Goal: Information Seeking & Learning: Learn about a topic

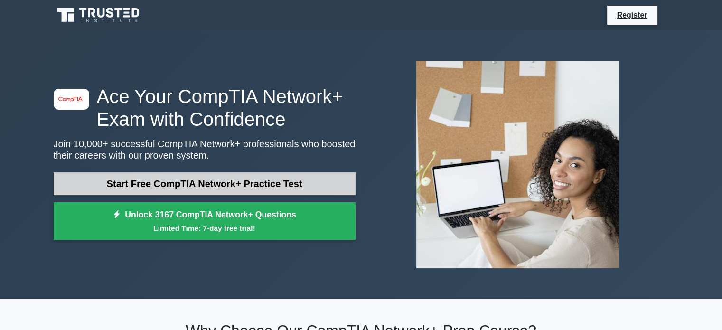
click at [264, 184] on link "Start Free CompTIA Network+ Practice Test" at bounding box center [205, 183] width 302 height 23
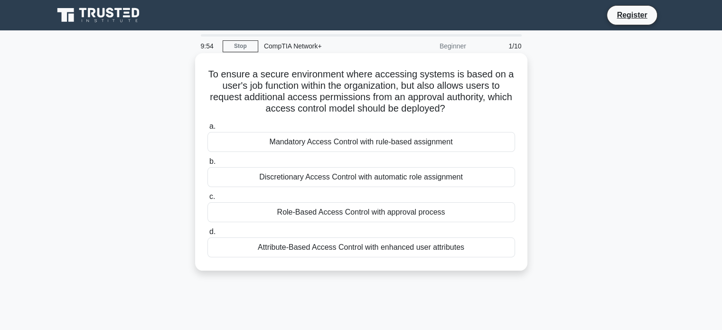
click at [316, 148] on div "Mandatory Access Control with rule-based assignment" at bounding box center [360, 142] width 307 height 20
click at [207, 130] on input "a. Mandatory Access Control with rule-based assignment" at bounding box center [207, 126] width 0 height 6
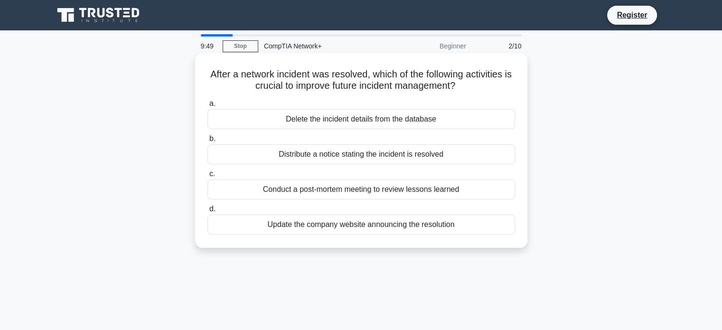
click at [303, 153] on div "Distribute a notice stating the incident is resolved" at bounding box center [360, 154] width 307 height 20
click at [207, 142] on input "b. Distribute a notice stating the incident is resolved" at bounding box center [207, 139] width 0 height 6
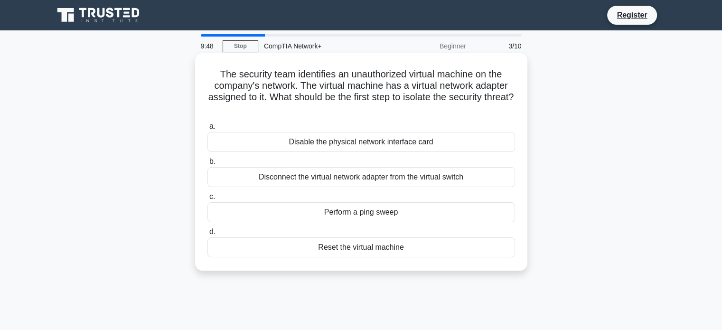
click at [307, 178] on div "Disconnect the virtual network adapter from the virtual switch" at bounding box center [360, 177] width 307 height 20
click at [207, 165] on input "b. Disconnect the virtual network adapter from the virtual switch" at bounding box center [207, 161] width 0 height 6
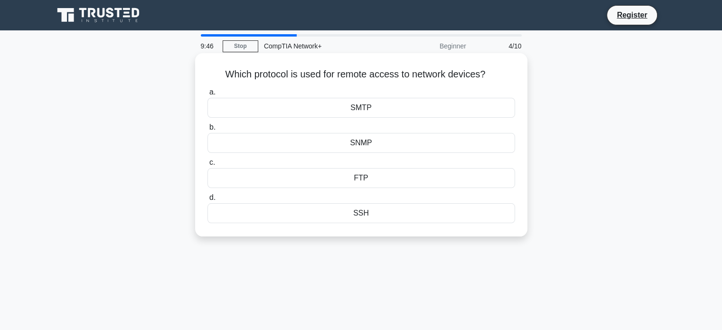
click at [344, 182] on div "FTP" at bounding box center [360, 178] width 307 height 20
click at [207, 166] on input "c. FTP" at bounding box center [207, 162] width 0 height 6
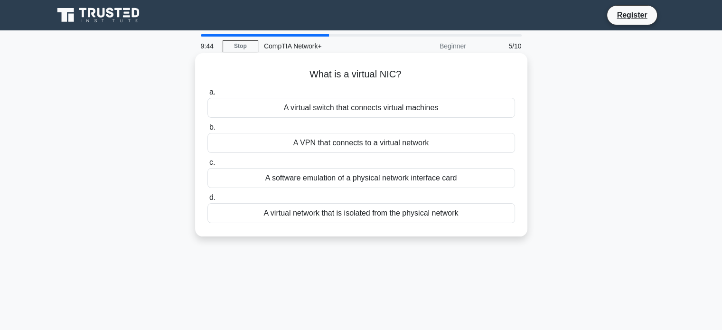
click at [339, 142] on div "A VPN that connects to a virtual network" at bounding box center [360, 143] width 307 height 20
click at [207, 130] on input "b. A VPN that connects to a virtual network" at bounding box center [207, 127] width 0 height 6
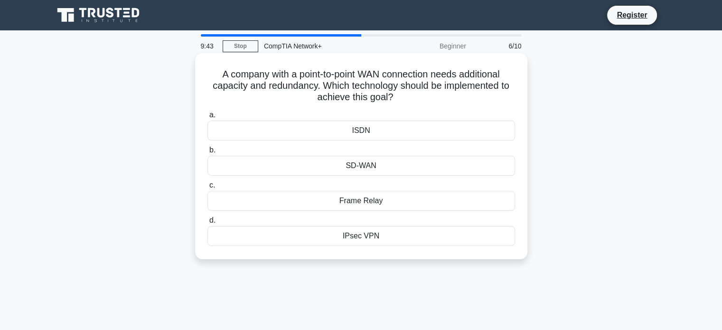
click at [354, 165] on div "SD-WAN" at bounding box center [360, 166] width 307 height 20
click at [207, 153] on input "b. SD-WAN" at bounding box center [207, 150] width 0 height 6
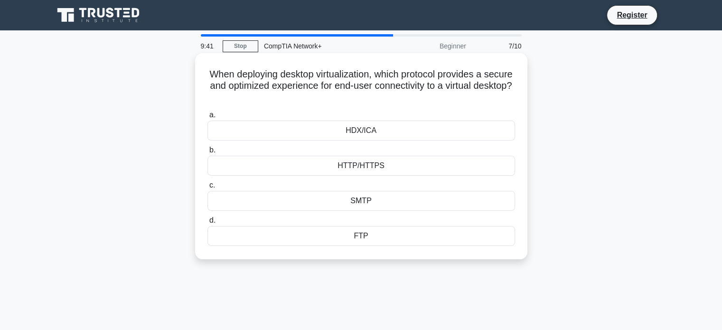
click at [363, 208] on div "SMTP" at bounding box center [360, 201] width 307 height 20
click at [207, 188] on input "c. SMTP" at bounding box center [207, 185] width 0 height 6
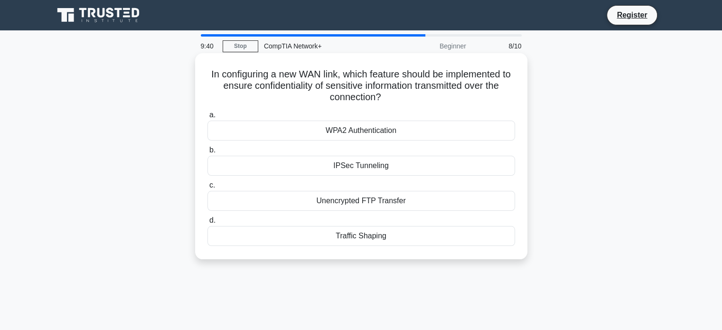
click at [353, 169] on div "IPSec Tunneling" at bounding box center [360, 166] width 307 height 20
click at [207, 153] on input "b. IPSec Tunneling" at bounding box center [207, 150] width 0 height 6
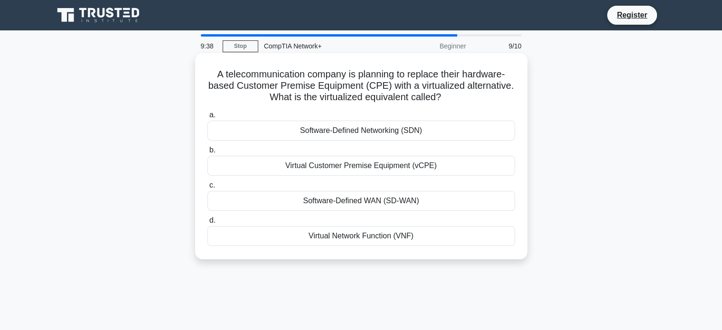
click at [360, 204] on div "Software-Defined WAN (SD-WAN)" at bounding box center [360, 201] width 307 height 20
click at [207, 188] on input "c. Software-Defined WAN (SD-WAN)" at bounding box center [207, 185] width 0 height 6
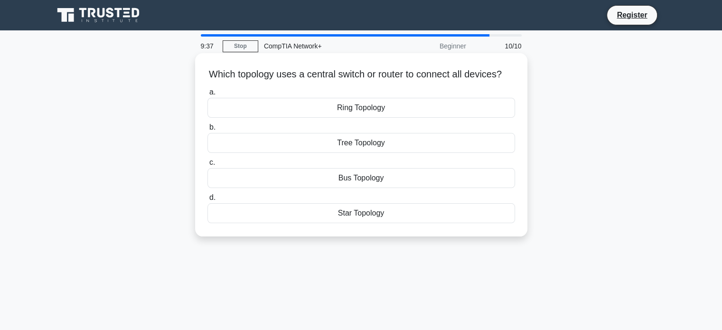
click at [352, 118] on div "Ring Topology" at bounding box center [360, 108] width 307 height 20
click at [207, 95] on input "a. Ring Topology" at bounding box center [207, 92] width 0 height 6
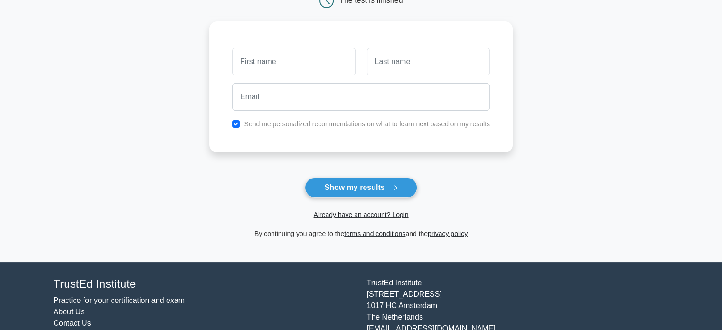
scroll to position [111, 0]
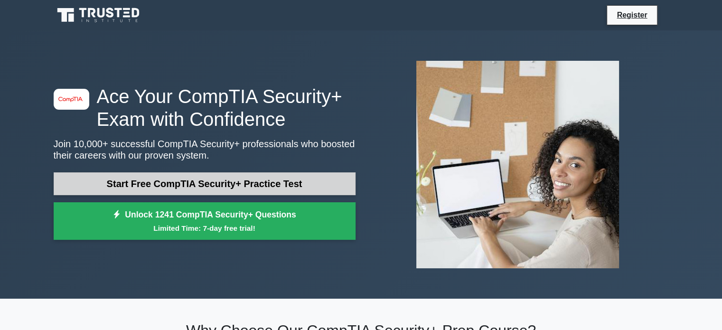
click at [216, 185] on link "Start Free CompTIA Security+ Practice Test" at bounding box center [205, 183] width 302 height 23
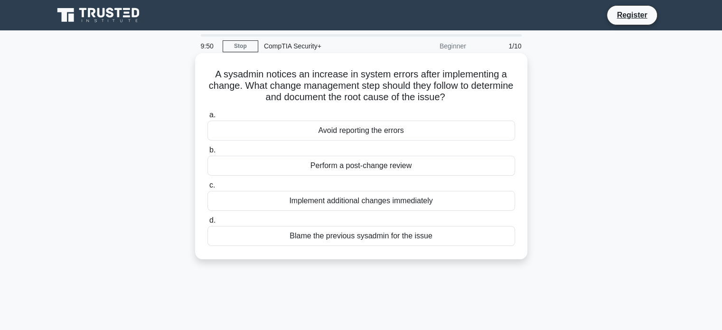
click at [359, 168] on div "Perform a post-change review" at bounding box center [360, 166] width 307 height 20
click at [207, 153] on input "b. Perform a post-change review" at bounding box center [207, 150] width 0 height 6
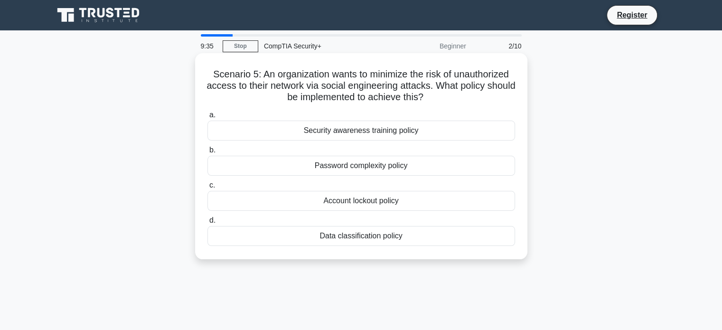
click at [358, 167] on div "Password complexity policy" at bounding box center [360, 166] width 307 height 20
click at [207, 153] on input "b. Password complexity policy" at bounding box center [207, 150] width 0 height 6
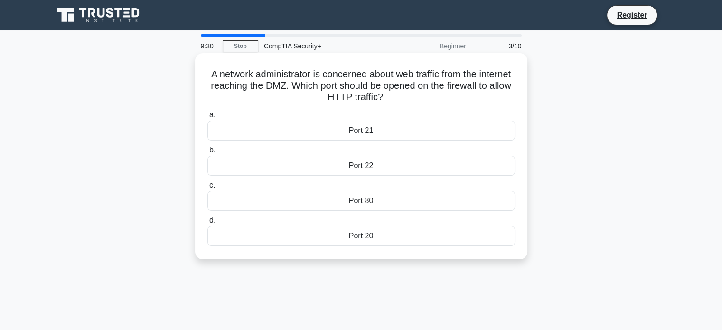
click at [362, 201] on div "Port 80" at bounding box center [360, 201] width 307 height 20
click at [207, 188] on input "c. Port 80" at bounding box center [207, 185] width 0 height 6
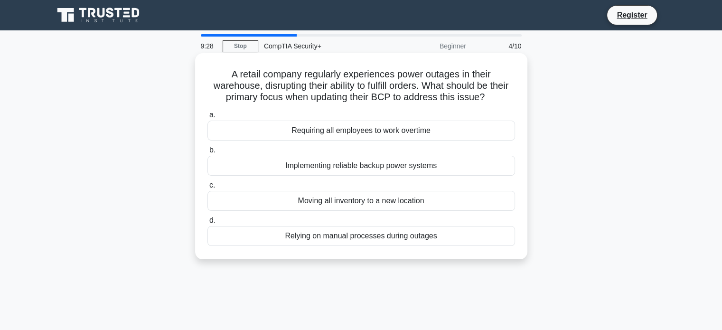
click at [356, 168] on div "Implementing reliable backup power systems" at bounding box center [360, 166] width 307 height 20
click at [207, 153] on input "b. Implementing reliable backup power systems" at bounding box center [207, 150] width 0 height 6
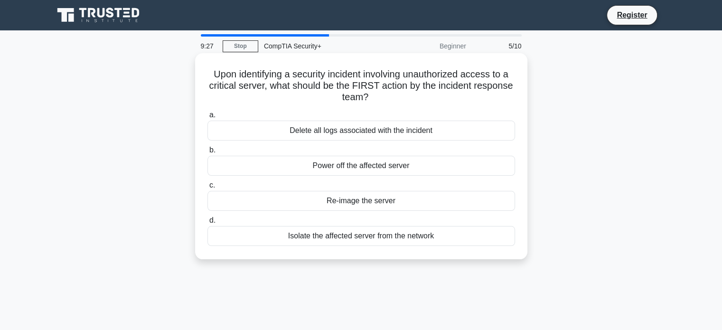
click at [367, 202] on div "Re-image the server" at bounding box center [360, 201] width 307 height 20
click at [207, 188] on input "c. Re-image the server" at bounding box center [207, 185] width 0 height 6
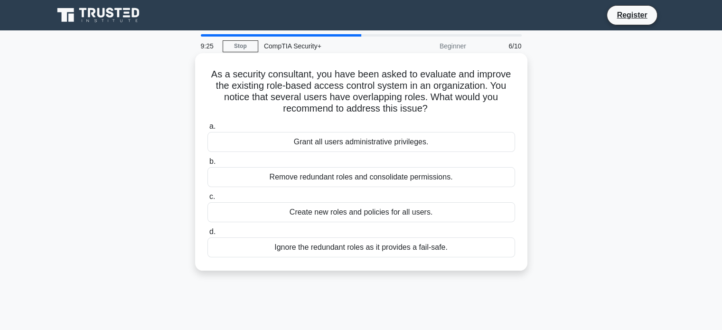
click at [386, 142] on div "Grant all users administrative privileges." at bounding box center [360, 142] width 307 height 20
click at [207, 130] on input "a. Grant all users administrative privileges." at bounding box center [207, 126] width 0 height 6
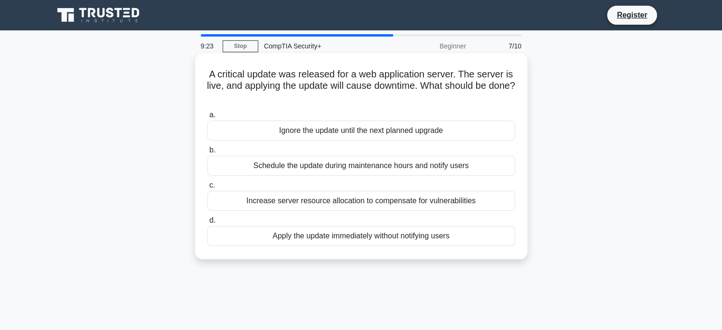
click at [331, 201] on div "Increase server resource allocation to compensate for vulnerabilities" at bounding box center [360, 201] width 307 height 20
click at [207, 188] on input "c. Increase server resource allocation to compensate for vulnerabilities" at bounding box center [207, 185] width 0 height 6
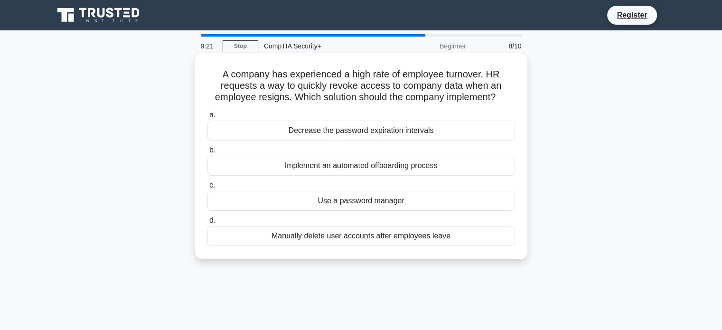
click at [392, 199] on div "Use a password manager" at bounding box center [360, 201] width 307 height 20
click at [207, 188] on input "c. Use a password manager" at bounding box center [207, 185] width 0 height 6
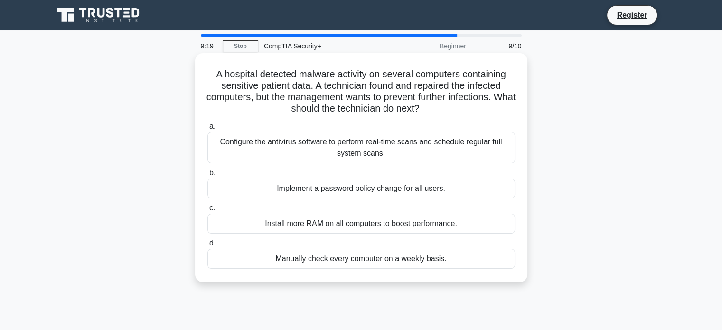
click at [384, 186] on div "Implement a password policy change for all users." at bounding box center [360, 188] width 307 height 20
click at [207, 176] on input "b. Implement a password policy change for all users." at bounding box center [207, 173] width 0 height 6
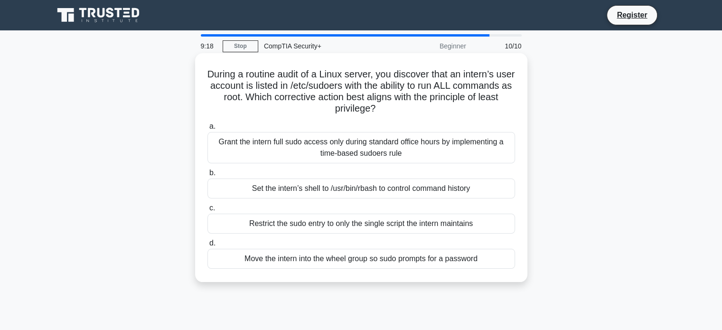
click at [389, 155] on div "Grant the intern full sudo access only during standard office hours by implemen…" at bounding box center [360, 147] width 307 height 31
click at [207, 130] on input "a. Grant the intern full sudo access only during standard office hours by imple…" at bounding box center [207, 126] width 0 height 6
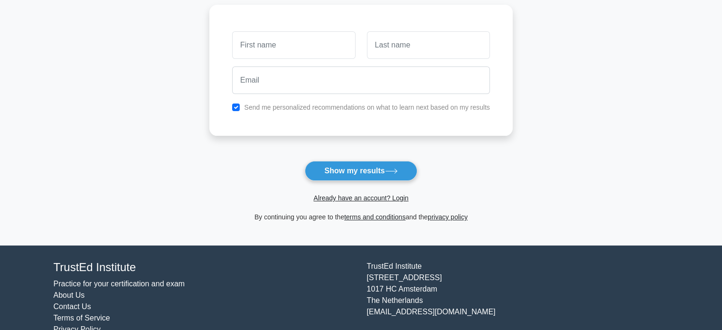
scroll to position [127, 0]
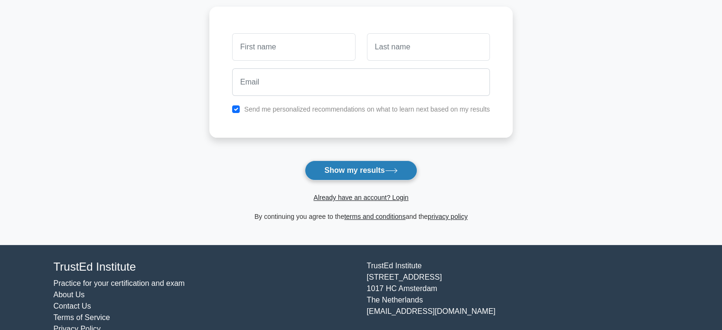
click at [399, 175] on button "Show my results" at bounding box center [361, 170] width 112 height 20
